Goal: Task Accomplishment & Management: Manage account settings

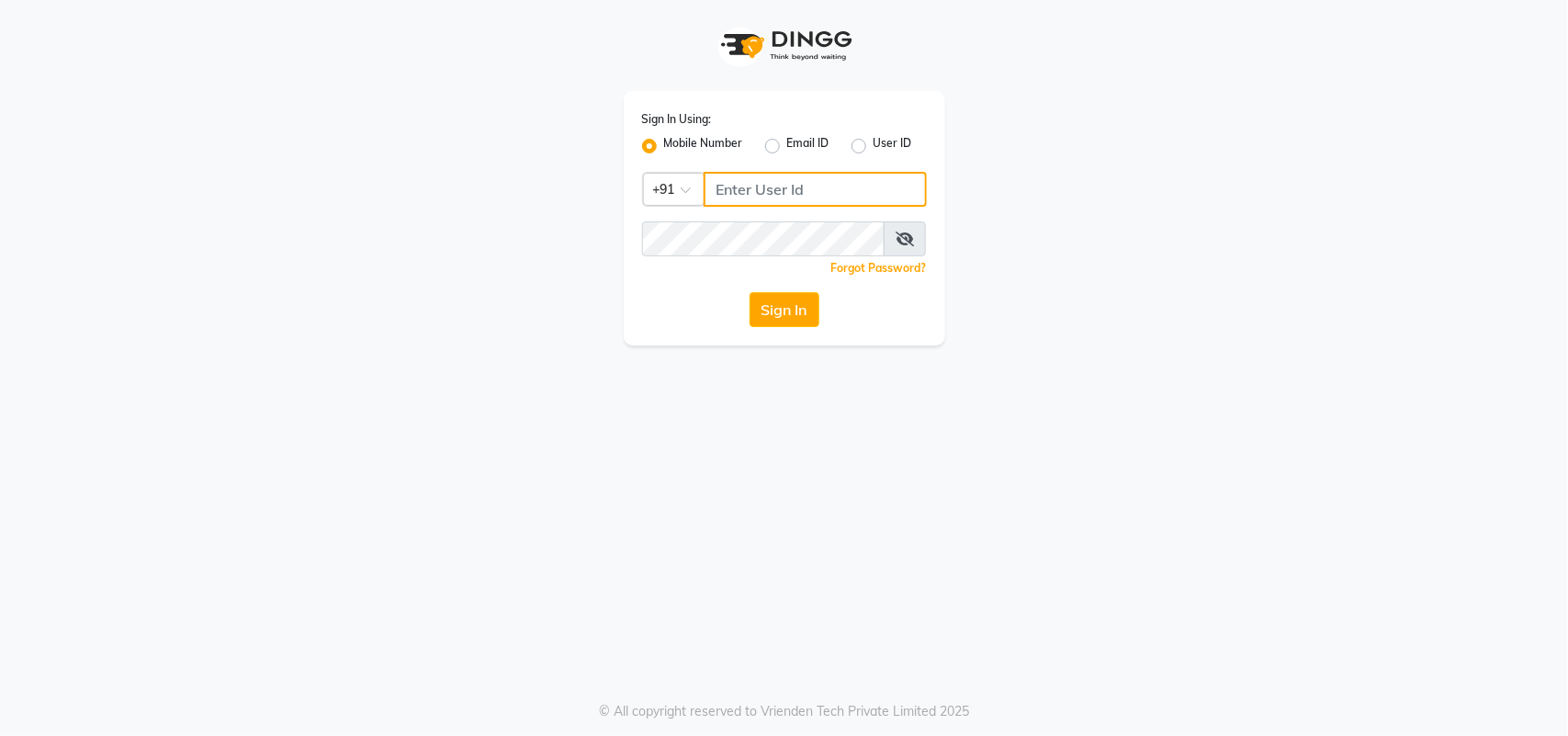
click at [847, 186] on input "Username" at bounding box center [814, 188] width 223 height 35
type input "9503226182"
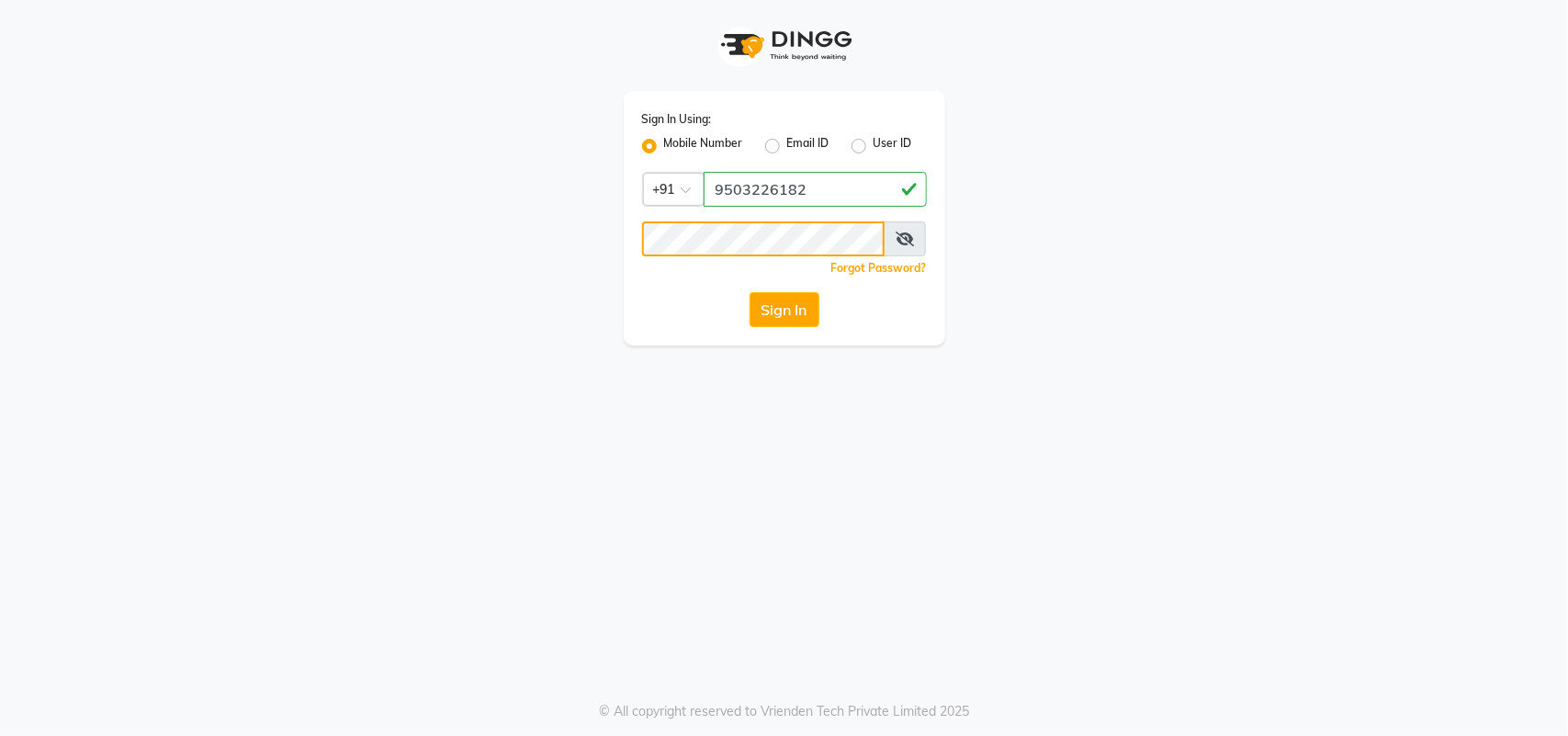
click at [749, 292] on button "Sign In" at bounding box center [784, 309] width 70 height 35
click at [818, 309] on button "Sign In" at bounding box center [784, 309] width 70 height 35
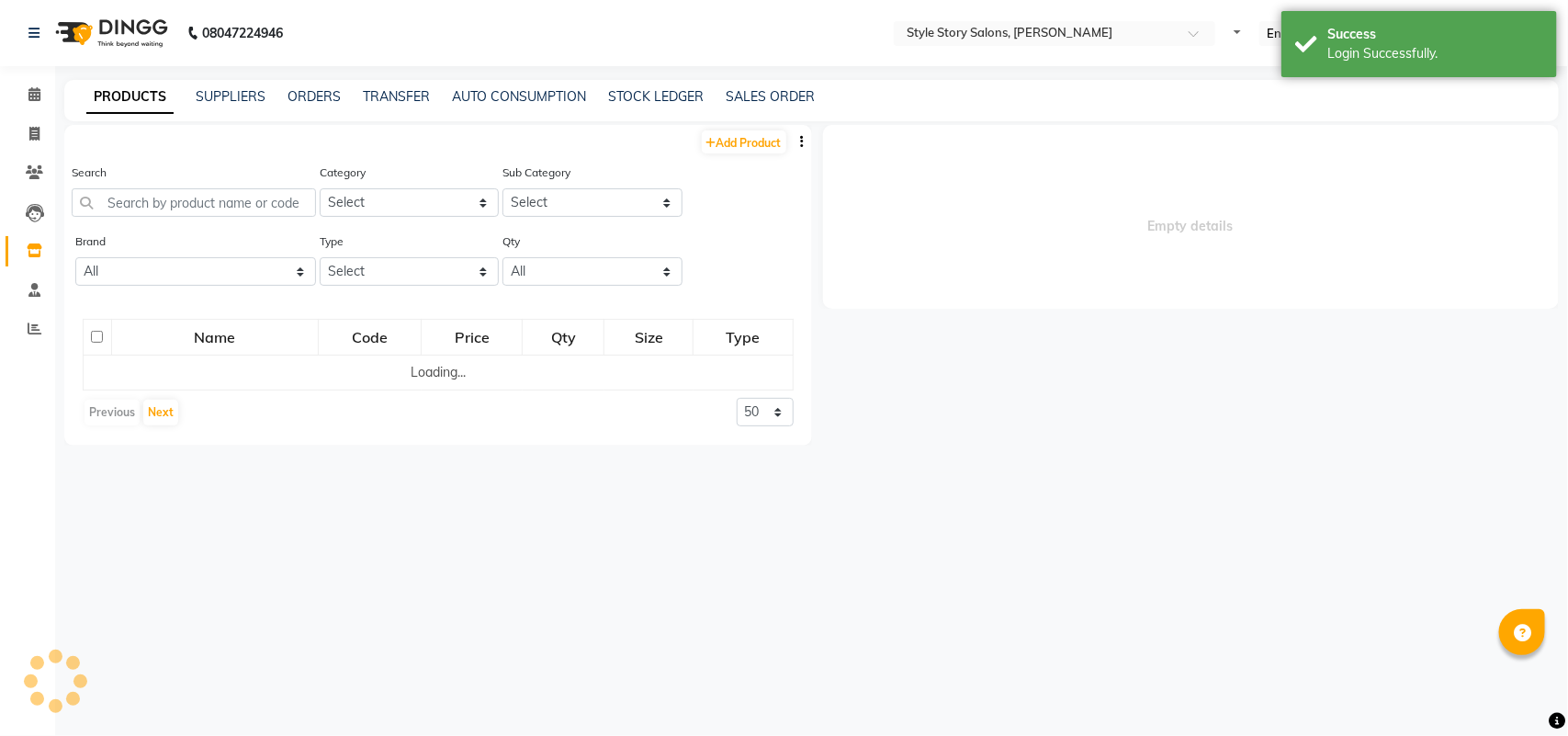
select select
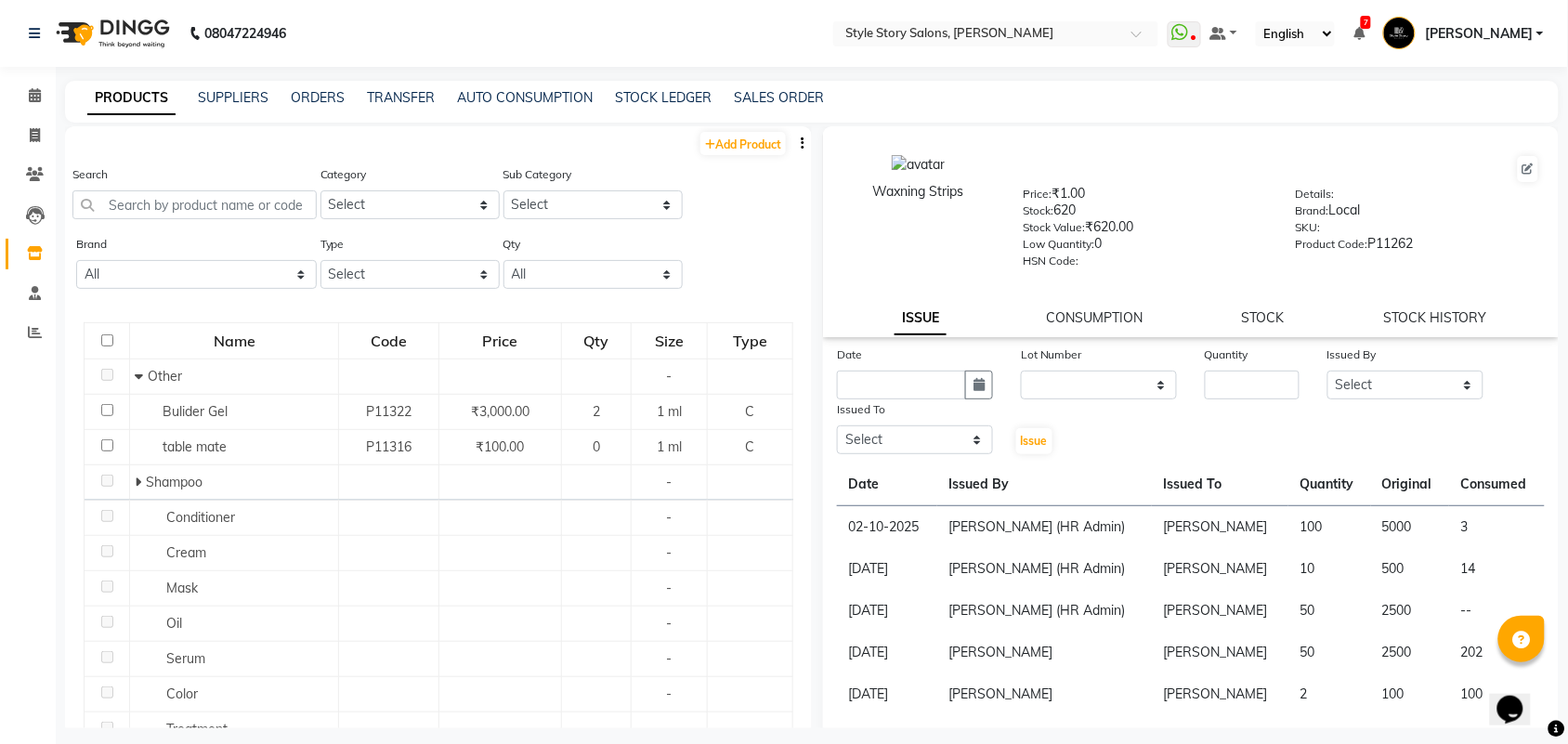
click at [140, 30] on img at bounding box center [111, 33] width 128 height 52
